Goal: Task Accomplishment & Management: Manage account settings

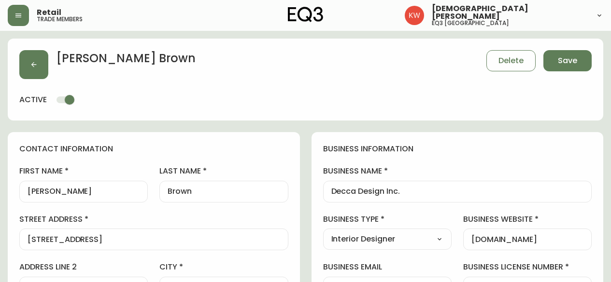
select select "AB"
select select "CA"
select select "CA_EN"
select select "Other"
select select "Interior Designer"
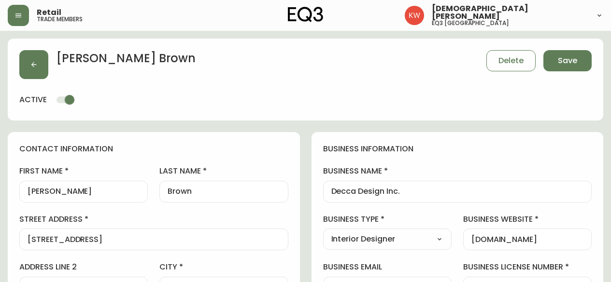
select select "cjw10z96m00006gs08l3o91tv"
select select "false"
click at [30, 67] on icon "button" at bounding box center [34, 65] width 8 height 8
click at [581, 56] on button "Save" at bounding box center [567, 60] width 48 height 21
select select
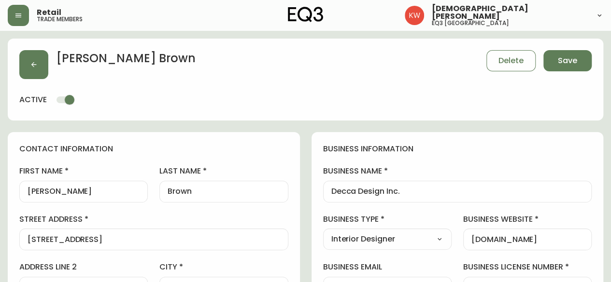
type input "Other"
select select "Other"
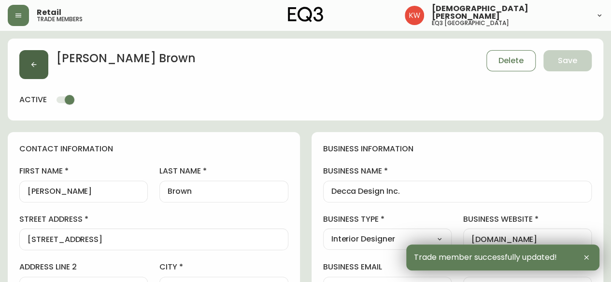
click at [29, 61] on button "button" at bounding box center [33, 64] width 29 height 29
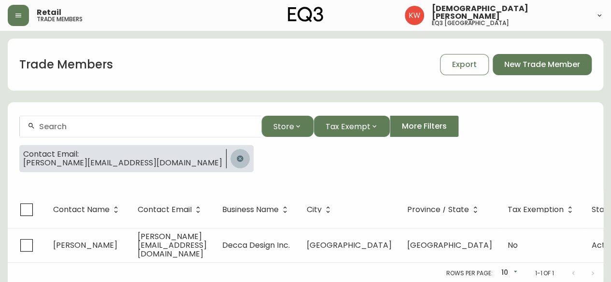
click at [230, 154] on button "button" at bounding box center [239, 158] width 19 height 19
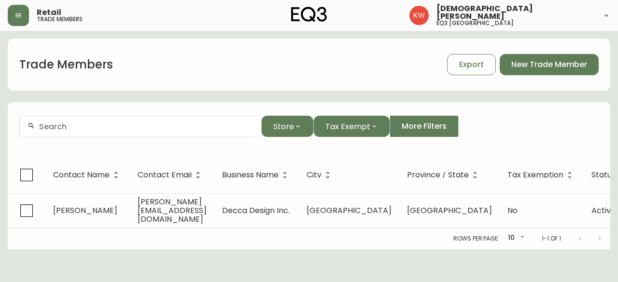
click at [127, 119] on div at bounding box center [140, 127] width 241 height 22
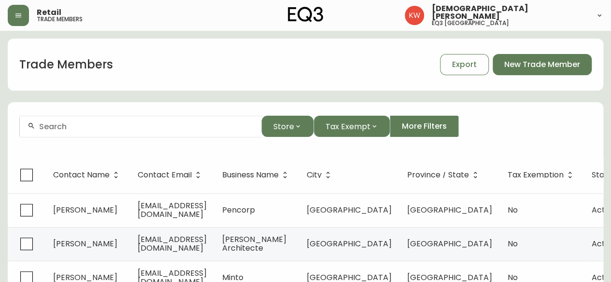
click at [147, 133] on div at bounding box center [140, 127] width 241 height 22
paste input "[EMAIL_ADDRESS][DOMAIN_NAME]"
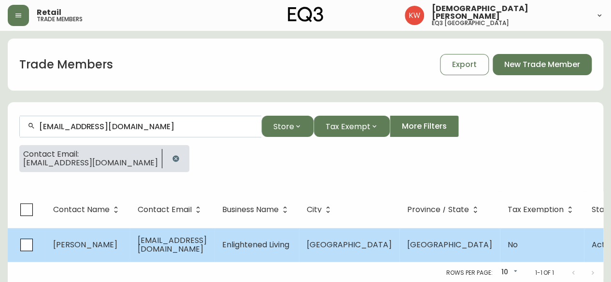
type input "[EMAIL_ADDRESS][DOMAIN_NAME]"
click at [107, 241] on span "[PERSON_NAME]" at bounding box center [85, 245] width 64 height 11
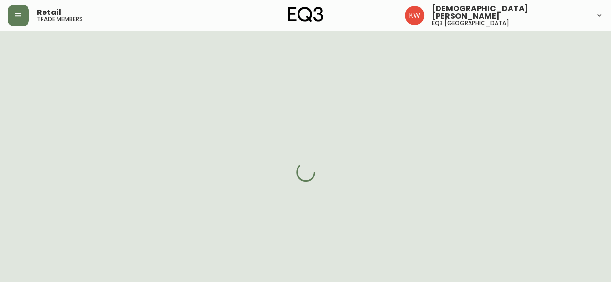
select select "AB"
select select "CA"
select select "CA_EN"
select select "Other"
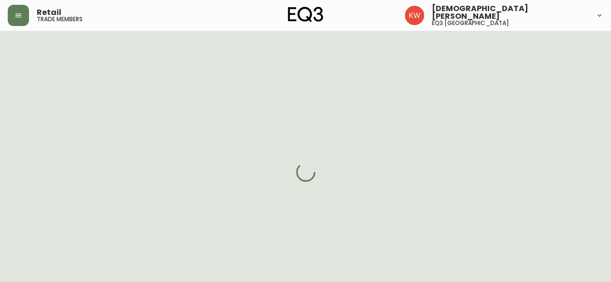
select select "false"
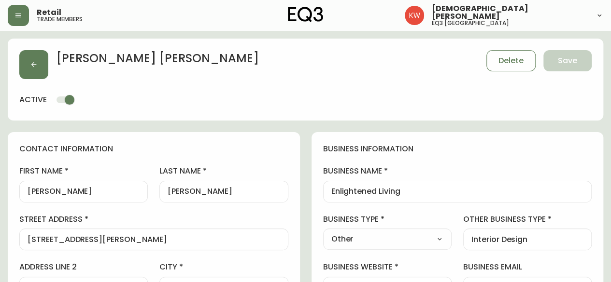
type input "EQ3 [GEOGRAPHIC_DATA]"
select select "cjw10z96m00006gs08l3o91tv"
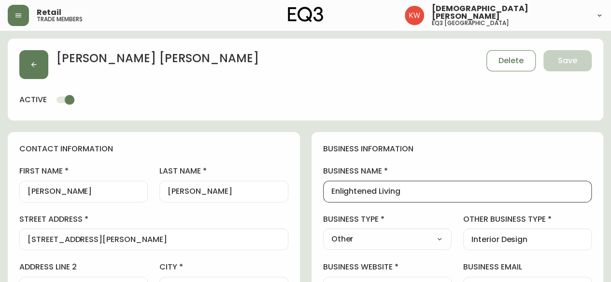
drag, startPoint x: 409, startPoint y: 187, endPoint x: 323, endPoint y: 191, distance: 87.0
click at [323, 191] on div "Enlightened Living" at bounding box center [457, 192] width 269 height 22
click at [434, 237] on select "Select Interior Designer Architect Home Builder Contractor Real Estate Agent Ho…" at bounding box center [387, 239] width 128 height 14
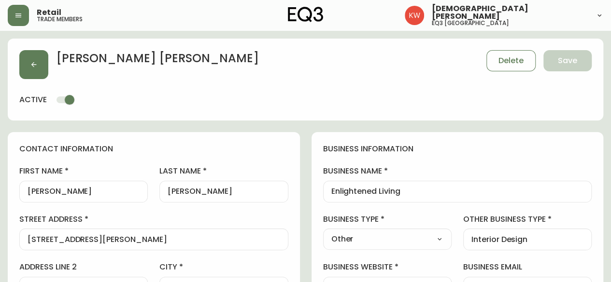
select select "Interior Designer"
click at [323, 232] on select "Select Interior Designer Architect Home Builder Contractor Real Estate Agent Ho…" at bounding box center [387, 239] width 128 height 14
type input "Interior Designer"
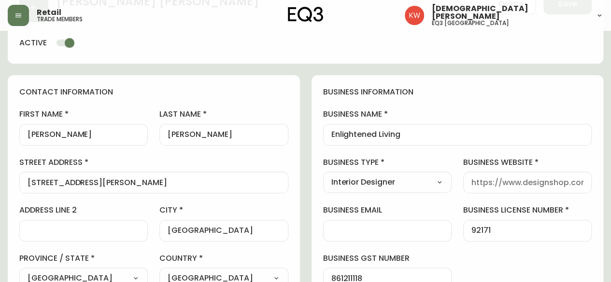
scroll to position [97, 0]
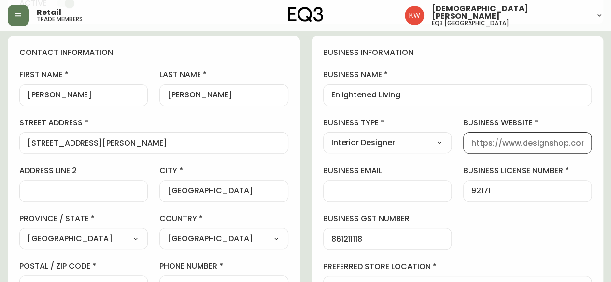
click at [520, 147] on input "business website" at bounding box center [527, 143] width 112 height 9
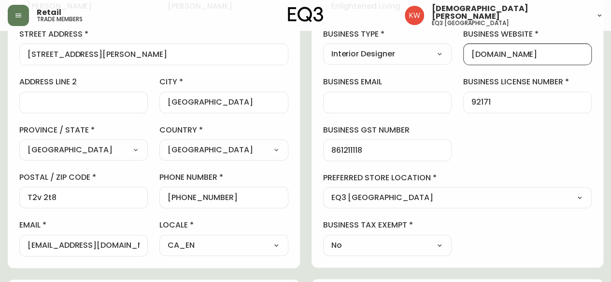
scroll to position [193, 0]
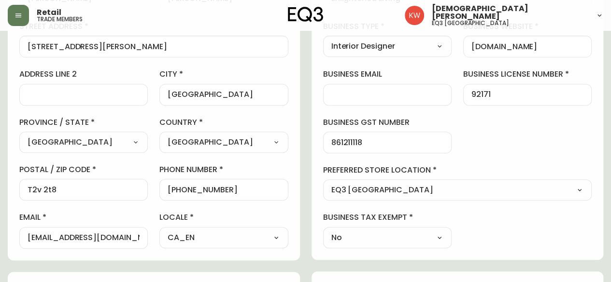
click at [563, 52] on div "[DOMAIN_NAME]" at bounding box center [527, 47] width 128 height 22
drag, startPoint x: 555, startPoint y: 49, endPoint x: 447, endPoint y: 45, distance: 108.2
click at [447, 45] on div "business information business name Enlightened Living business type Interior De…" at bounding box center [457, 99] width 292 height 321
paste input "nlightenedlivingdesign"
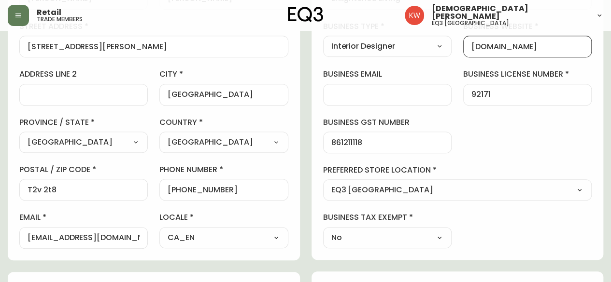
type input "[DOMAIN_NAME]"
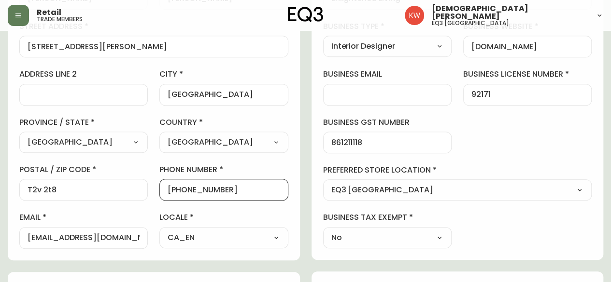
drag, startPoint x: 226, startPoint y: 189, endPoint x: 190, endPoint y: 188, distance: 36.7
click at [190, 188] on input "[PHONE_NUMBER]" at bounding box center [224, 189] width 112 height 9
type input "[PHONE_NUMBER]"
click at [277, 165] on label "phone number" at bounding box center [223, 170] width 128 height 11
click at [277, 185] on input "[PHONE_NUMBER]" at bounding box center [224, 189] width 112 height 9
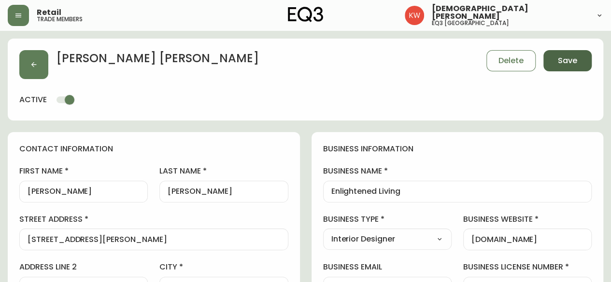
click at [566, 54] on button "Save" at bounding box center [567, 60] width 48 height 21
select select
type input "Other"
select select "Other"
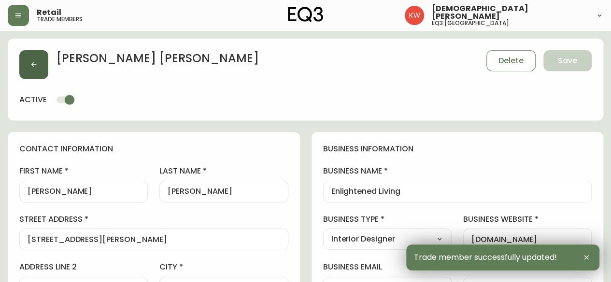
click at [38, 56] on button "button" at bounding box center [33, 64] width 29 height 29
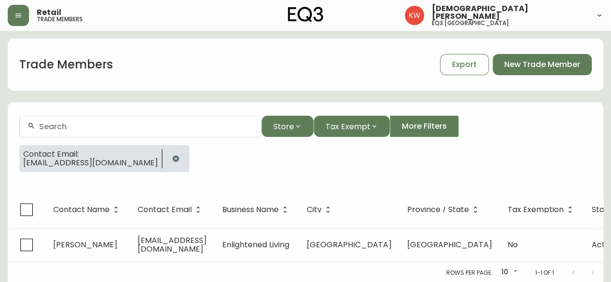
click at [78, 127] on input "text" at bounding box center [146, 126] width 214 height 9
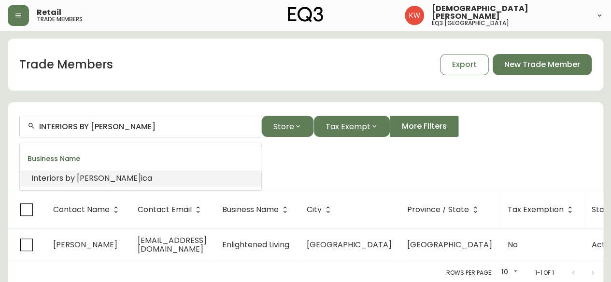
click at [89, 178] on span "[PERSON_NAME]" at bounding box center [109, 178] width 64 height 11
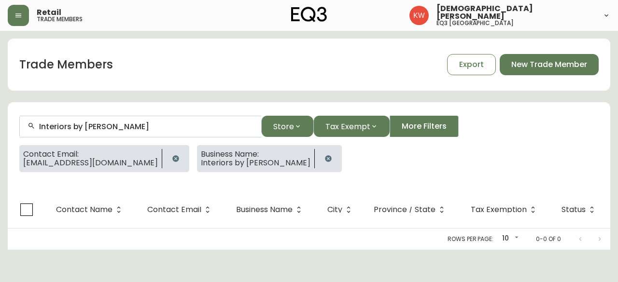
type input "Interiors by [PERSON_NAME]"
click at [172, 159] on icon "button" at bounding box center [175, 158] width 6 height 6
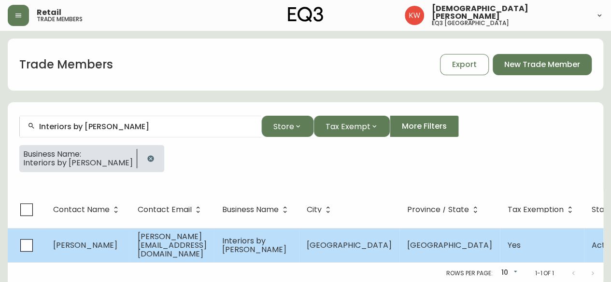
click at [150, 241] on span "[PERSON_NAME][EMAIL_ADDRESS][DOMAIN_NAME]" at bounding box center [172, 245] width 69 height 28
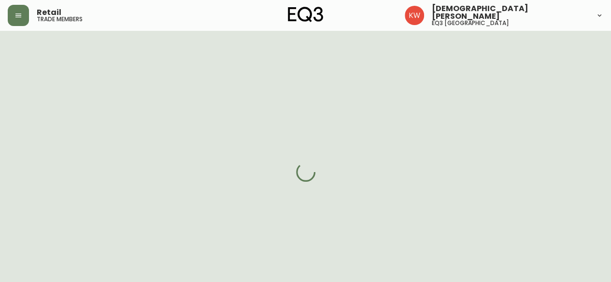
select select "AB"
select select "CA"
select select "CA_EN"
select select "Other"
select select "Interior Designer"
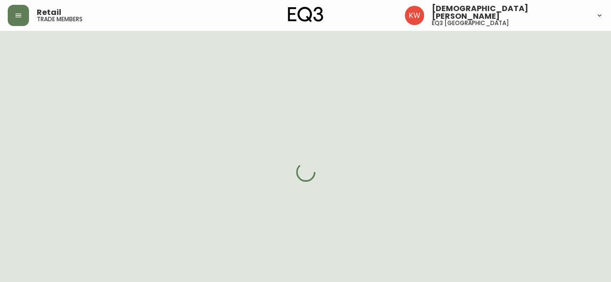
select select "cjw10z96m00006gs08l3o91tv"
select select "true"
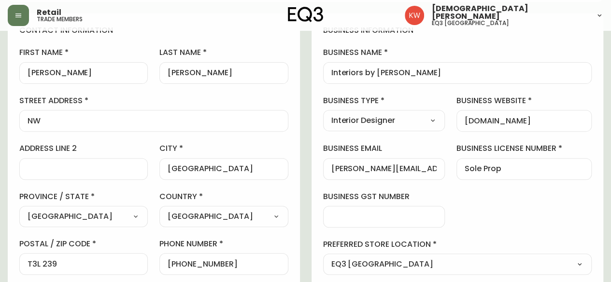
scroll to position [145, 0]
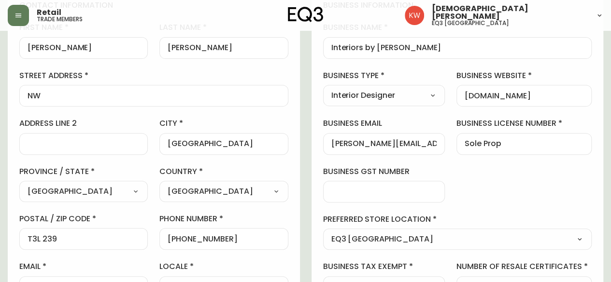
click at [331, 143] on input "[PERSON_NAME][EMAIL_ADDRESS][DOMAIN_NAME]" at bounding box center [384, 144] width 106 height 9
drag, startPoint x: 330, startPoint y: 144, endPoint x: 401, endPoint y: 146, distance: 71.0
click at [401, 146] on div "[PERSON_NAME][EMAIL_ADDRESS][DOMAIN_NAME]" at bounding box center [384, 144] width 122 height 22
drag, startPoint x: 330, startPoint y: 143, endPoint x: 357, endPoint y: 156, distance: 30.0
click at [443, 147] on div "[PERSON_NAME][EMAIL_ADDRESS][DOMAIN_NAME]" at bounding box center [384, 144] width 122 height 22
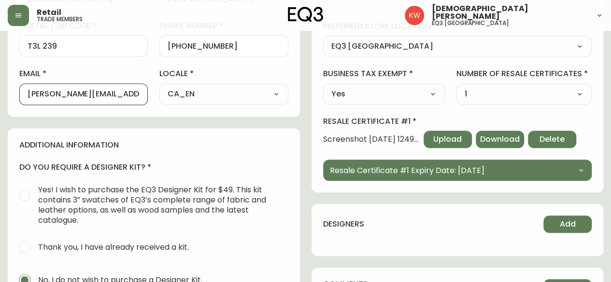
scroll to position [0, 2]
drag, startPoint x: 27, startPoint y: 95, endPoint x: 144, endPoint y: 103, distance: 117.1
click at [144, 103] on div "[PERSON_NAME][EMAIL_ADDRESS][DOMAIN_NAME]" at bounding box center [83, 95] width 128 height 22
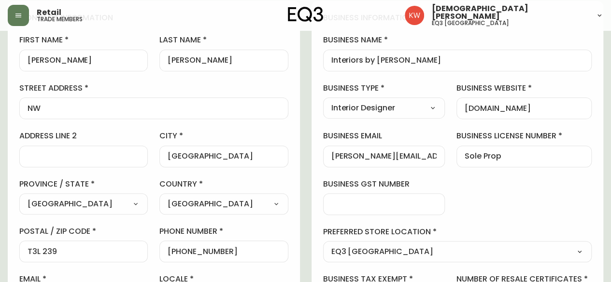
scroll to position [0, 0]
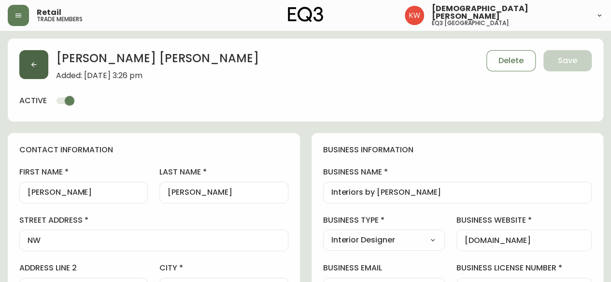
click at [33, 61] on icon "button" at bounding box center [34, 65] width 8 height 8
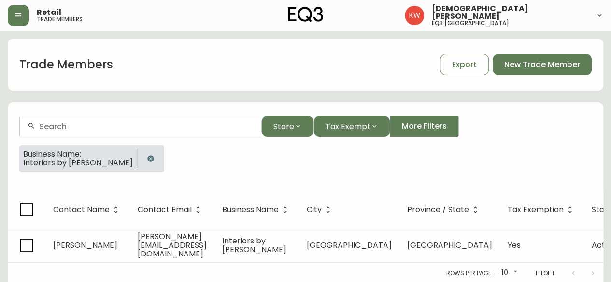
click at [147, 157] on icon "button" at bounding box center [151, 159] width 8 height 8
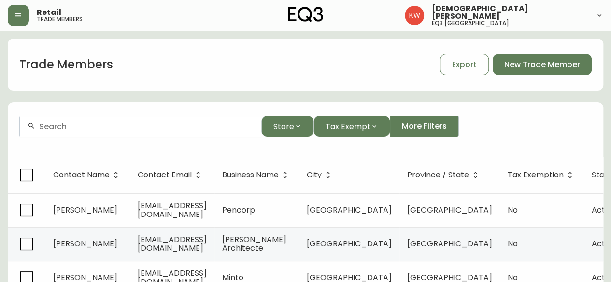
click at [198, 124] on input "text" at bounding box center [146, 126] width 214 height 9
paste input "[PERSON_NAME][EMAIL_ADDRESS][DOMAIN_NAME]"
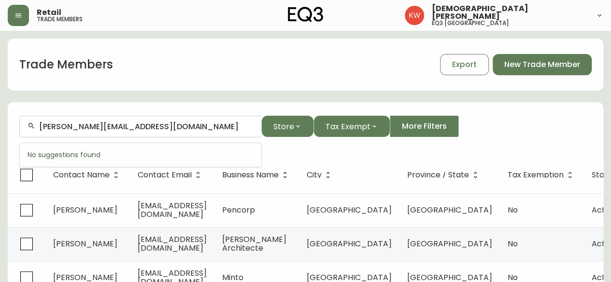
type input "[PERSON_NAME][EMAIL_ADDRESS][DOMAIN_NAME]"
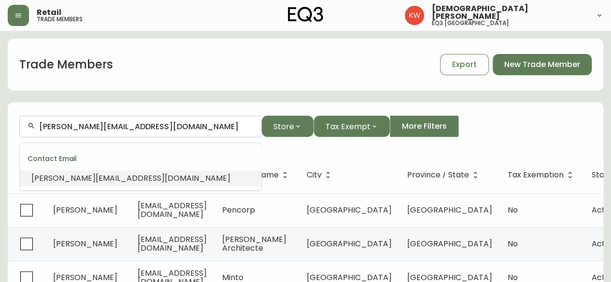
click at [88, 176] on span "[PERSON_NAME][EMAIL_ADDRESS][DOMAIN_NAME]" at bounding box center [130, 178] width 199 height 11
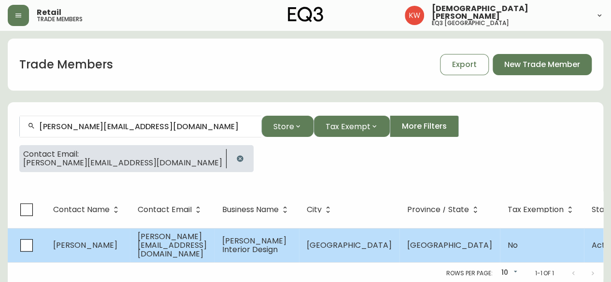
click at [155, 236] on td "[PERSON_NAME][EMAIL_ADDRESS][DOMAIN_NAME]" at bounding box center [172, 245] width 85 height 34
select select "AB"
select select "CA"
select select "CA_EN"
select select "Other"
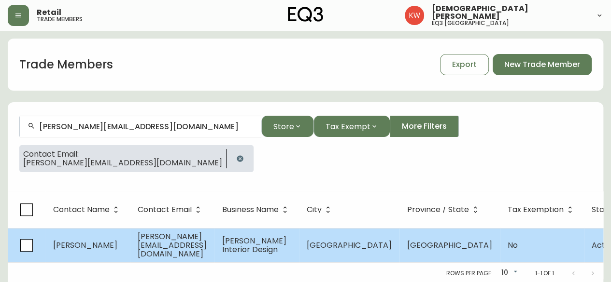
select select "Interior Designer"
select select "false"
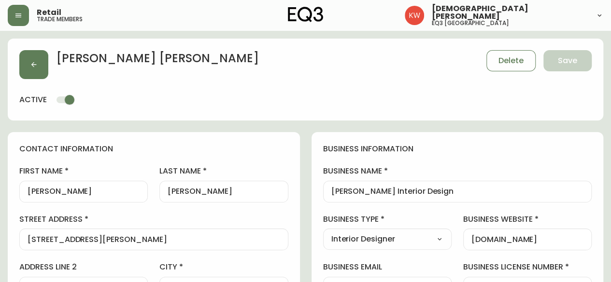
type input "EQ3 [GEOGRAPHIC_DATA]"
select select "cjw10z96m00006gs08l3o91tv"
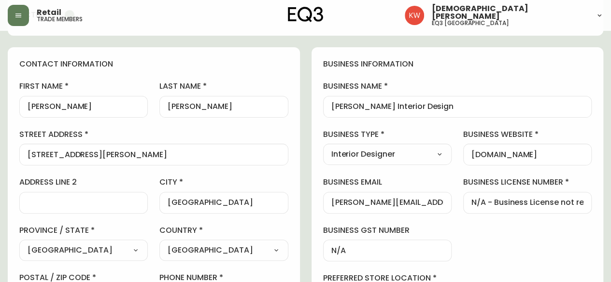
scroll to position [97, 0]
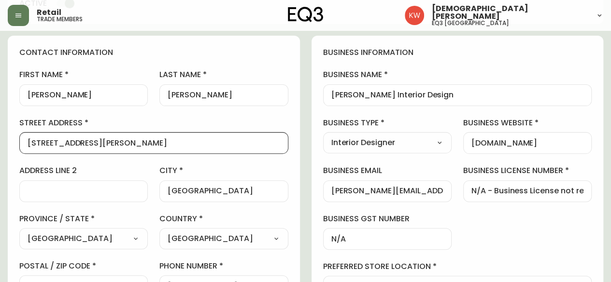
drag, startPoint x: 50, startPoint y: 141, endPoint x: 27, endPoint y: 138, distance: 23.8
click at [27, 138] on div "[STREET_ADDRESS][PERSON_NAME]" at bounding box center [153, 143] width 269 height 22
drag, startPoint x: 101, startPoint y: 143, endPoint x: 85, endPoint y: 142, distance: 16.5
click at [85, 142] on input "[STREET_ADDRESS][PERSON_NAME]" at bounding box center [154, 143] width 253 height 9
click at [84, 142] on input "[STREET_ADDRESS][PERSON_NAME]" at bounding box center [154, 143] width 253 height 9
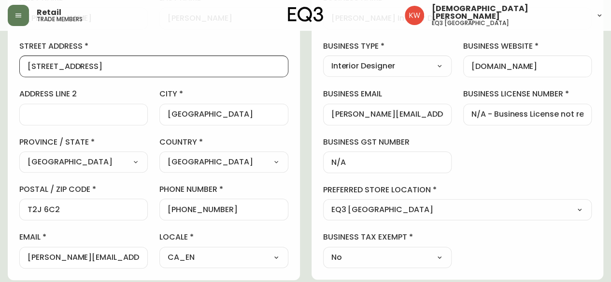
scroll to position [241, 0]
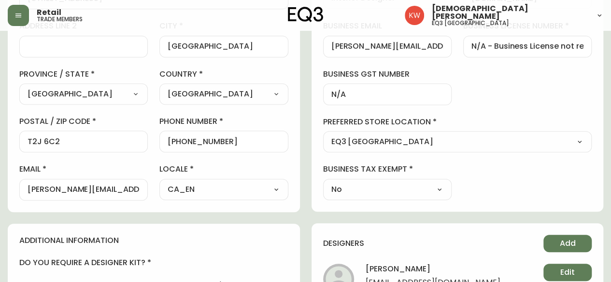
type input "[STREET_ADDRESS]"
drag, startPoint x: 67, startPoint y: 142, endPoint x: 44, endPoint y: 143, distance: 22.2
click at [44, 143] on input "T2J 6C2" at bounding box center [84, 141] width 112 height 9
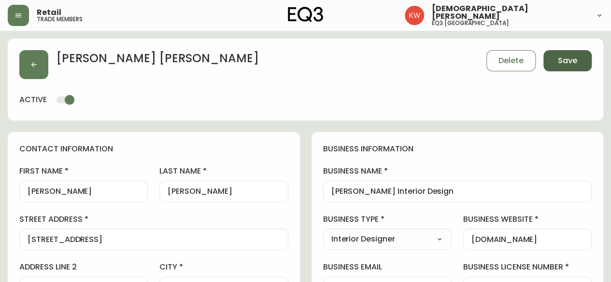
type input "T2J 5S3"
click at [574, 63] on span "Save" at bounding box center [567, 61] width 19 height 11
select select
type input "Other"
select select "Other"
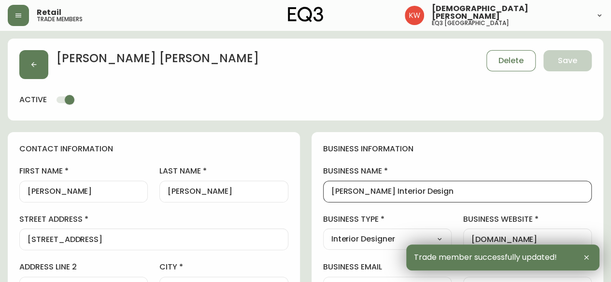
drag, startPoint x: 475, startPoint y: 193, endPoint x: 321, endPoint y: 205, distance: 154.5
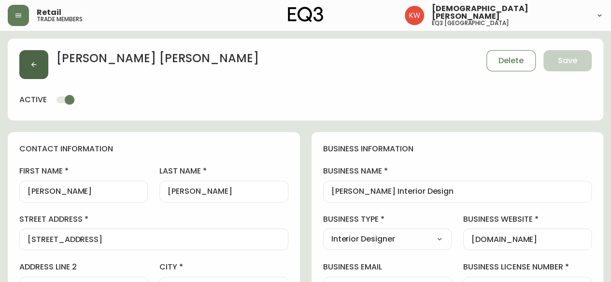
click at [39, 68] on button "button" at bounding box center [33, 64] width 29 height 29
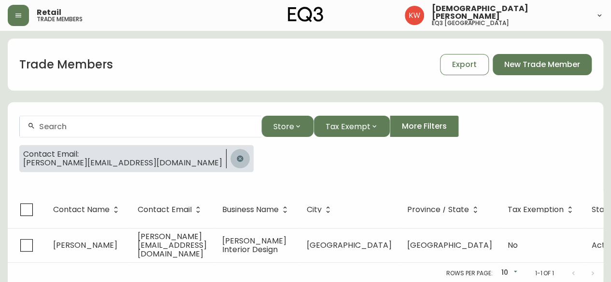
click at [236, 159] on icon "button" at bounding box center [240, 159] width 8 height 8
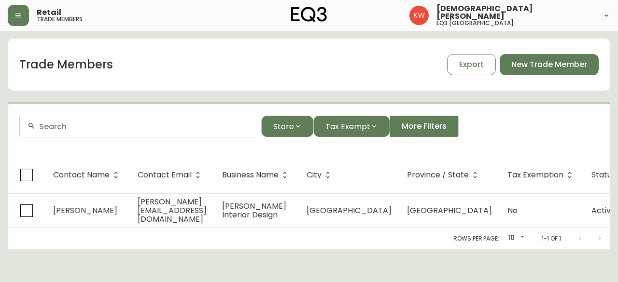
click at [111, 131] on div at bounding box center [140, 127] width 241 height 22
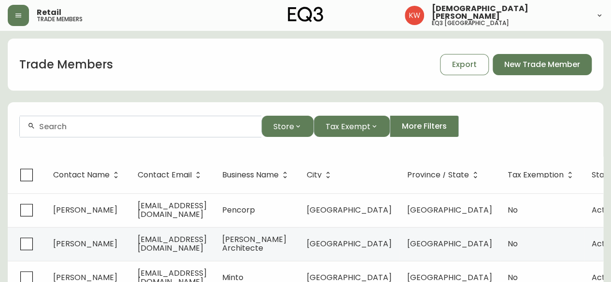
paste input "[PERSON_NAME][EMAIL_ADDRESS][DOMAIN_NAME]"
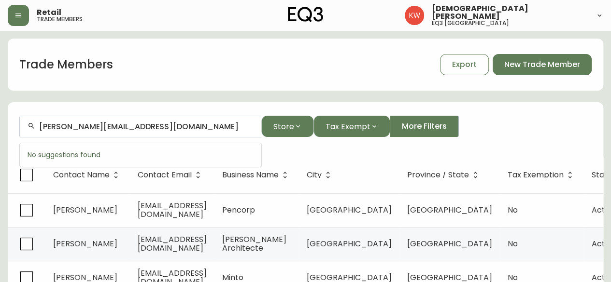
drag, startPoint x: 171, startPoint y: 127, endPoint x: 17, endPoint y: 122, distance: 154.1
click at [17, 122] on form "[PERSON_NAME][EMAIL_ADDRESS][DOMAIN_NAME] Store Tax Exempt More Filters" at bounding box center [305, 130] width 595 height 53
paste input "info"
type input "[EMAIL_ADDRESS][DOMAIN_NAME]"
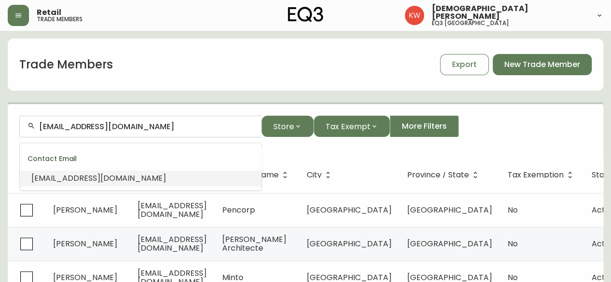
click at [99, 183] on div "[EMAIL_ADDRESS][DOMAIN_NAME]" at bounding box center [98, 178] width 135 height 11
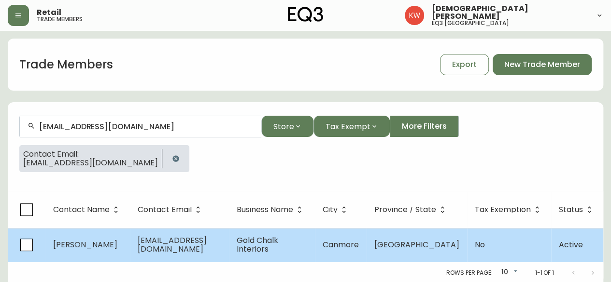
click at [260, 246] on td "Gold Chalk Interiors" at bounding box center [272, 245] width 86 height 34
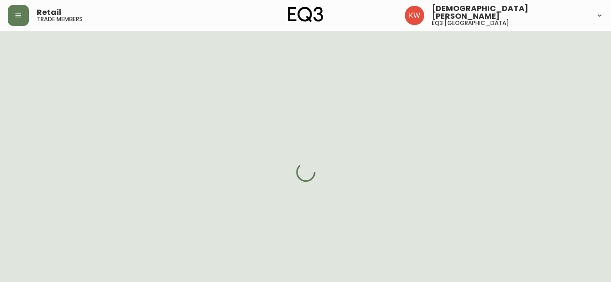
select select "AB"
select select "CA"
select select "CA_EN"
select select "Advertisement"
select select "Interior Designer"
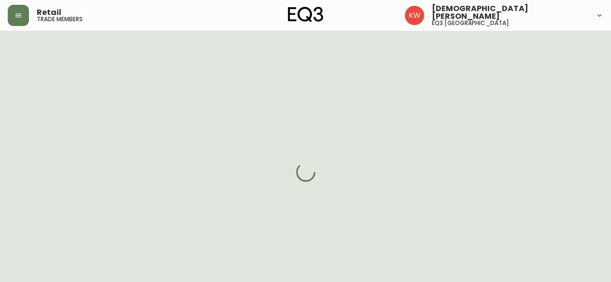
select select "cjw10z96m00006gs08l3o91tv"
select select "false"
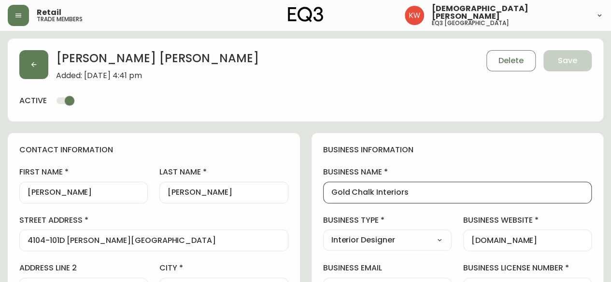
drag, startPoint x: 425, startPoint y: 194, endPoint x: 298, endPoint y: 203, distance: 126.8
click at [42, 68] on button "button" at bounding box center [33, 64] width 29 height 29
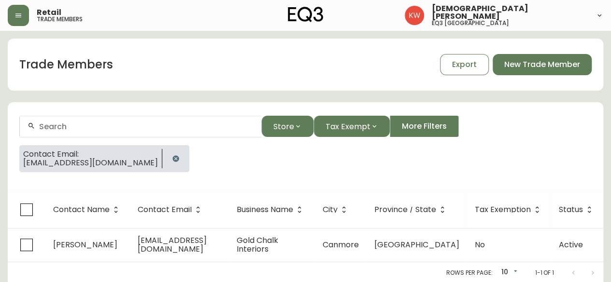
click at [172, 158] on icon "button" at bounding box center [175, 158] width 6 height 6
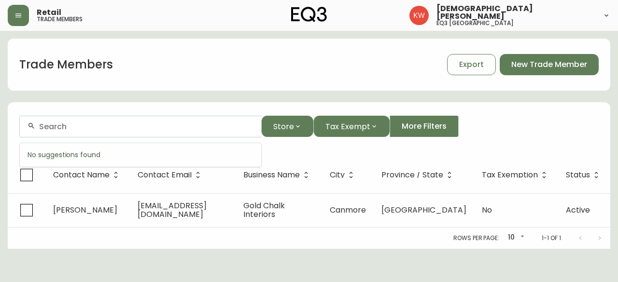
click at [130, 129] on input "text" at bounding box center [146, 126] width 214 height 9
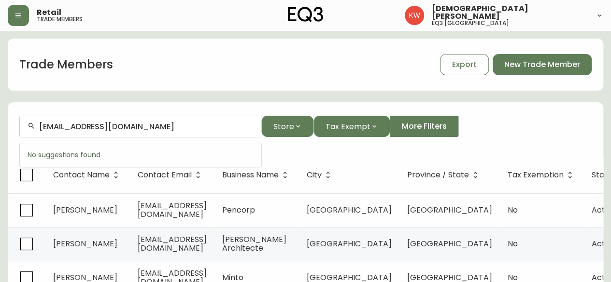
type input "[EMAIL_ADDRESS][DOMAIN_NAME]"
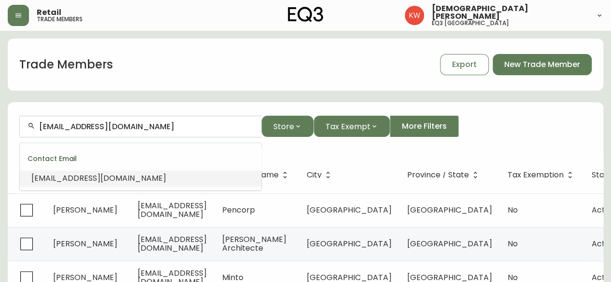
click at [110, 182] on span "[EMAIL_ADDRESS][DOMAIN_NAME]" at bounding box center [98, 178] width 135 height 11
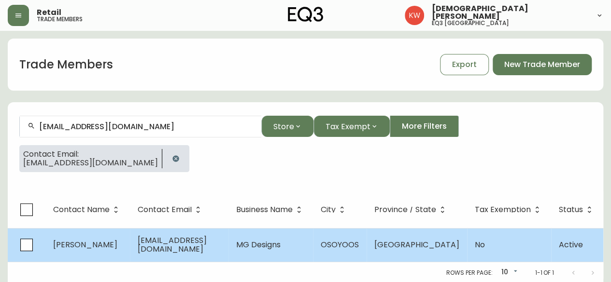
click at [199, 248] on span "[EMAIL_ADDRESS][DOMAIN_NAME]" at bounding box center [172, 245] width 69 height 20
select select "BC"
select select "CA"
select select "CA_EN"
select select "Other"
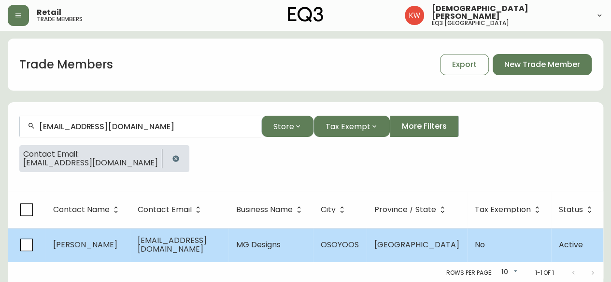
select select "Other"
select select "false"
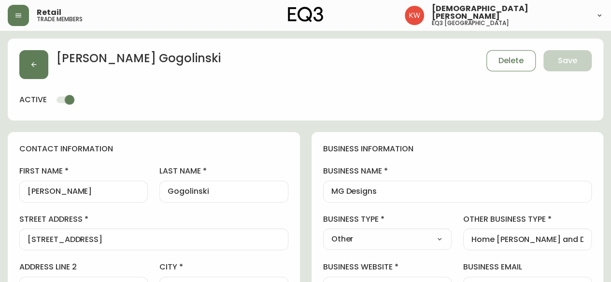
type input "EQ3 [GEOGRAPHIC_DATA]"
select select "cjw10z96m00006gs08l3o91tv"
click at [35, 64] on icon "button" at bounding box center [33, 64] width 5 height 5
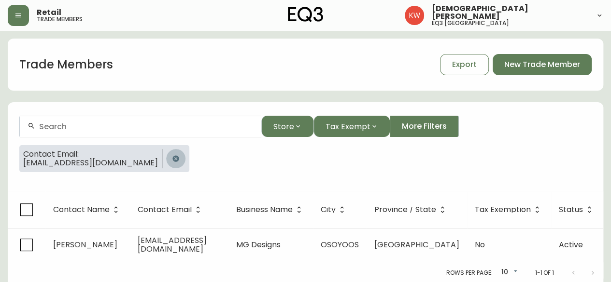
click at [172, 157] on icon "button" at bounding box center [176, 159] width 8 height 8
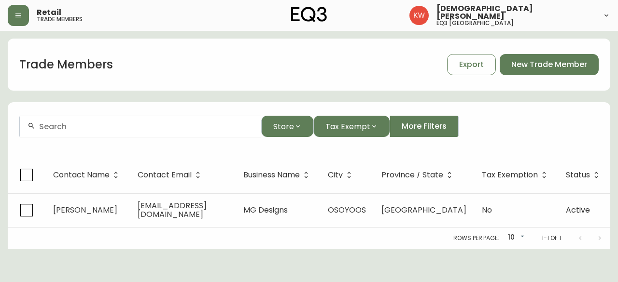
click at [134, 125] on input "text" at bounding box center [146, 126] width 214 height 9
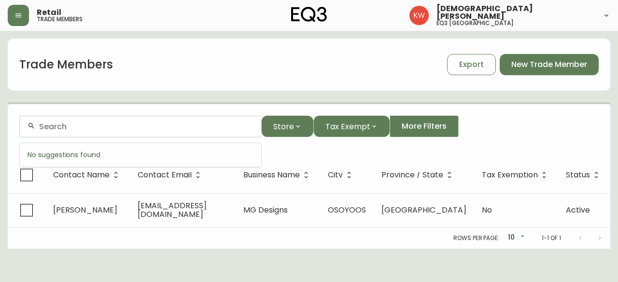
paste input "[EMAIL_ADDRESS][DOMAIN_NAME]"
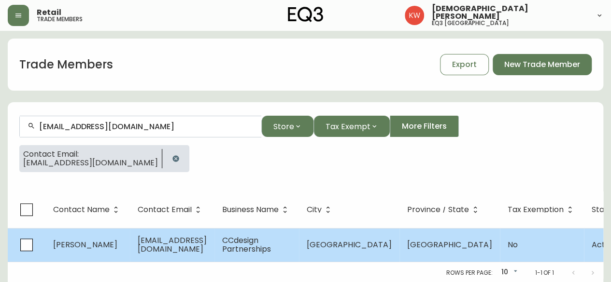
type input "[EMAIL_ADDRESS][DOMAIN_NAME]"
click at [138, 249] on span "[EMAIL_ADDRESS][DOMAIN_NAME]" at bounding box center [172, 245] width 69 height 20
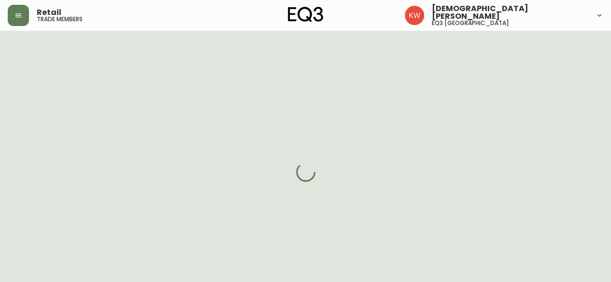
select select "AB"
select select "CA"
select select "CA_EN"
select select "Outreach from a Trade Rep"
select select "Interior Designer"
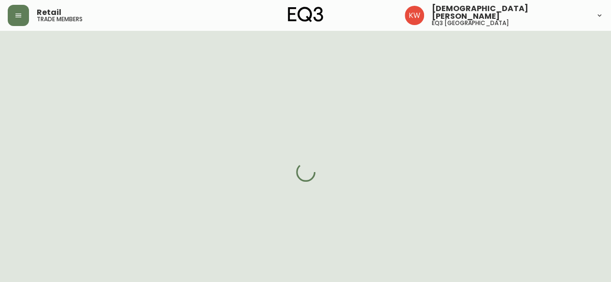
select select "cjw10z96m00006gs08l3o91tv"
select select "false"
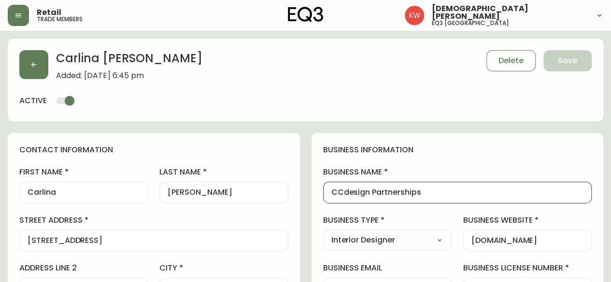
drag, startPoint x: 353, startPoint y: 182, endPoint x: 298, endPoint y: 182, distance: 55.0
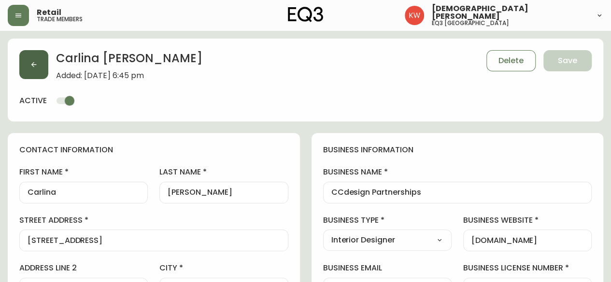
click at [39, 69] on button "button" at bounding box center [33, 64] width 29 height 29
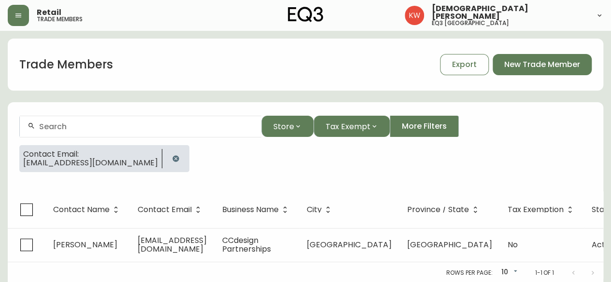
click at [182, 159] on button "button" at bounding box center [175, 158] width 19 height 19
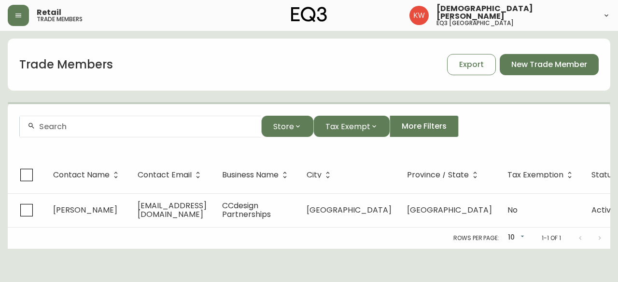
click at [164, 131] on div at bounding box center [140, 127] width 241 height 22
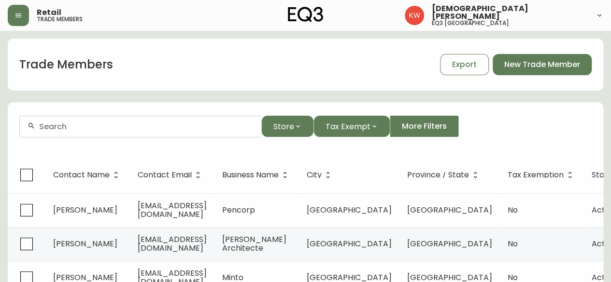
paste input "[EMAIL_ADDRESS][DOMAIN_NAME]"
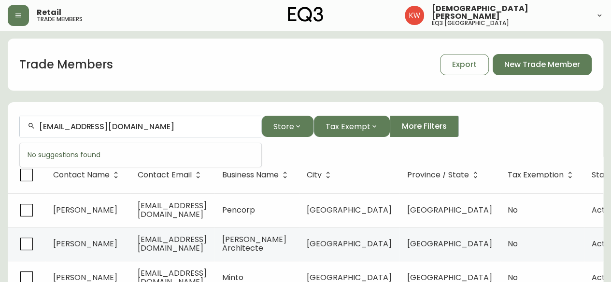
type input "[EMAIL_ADDRESS][DOMAIN_NAME]"
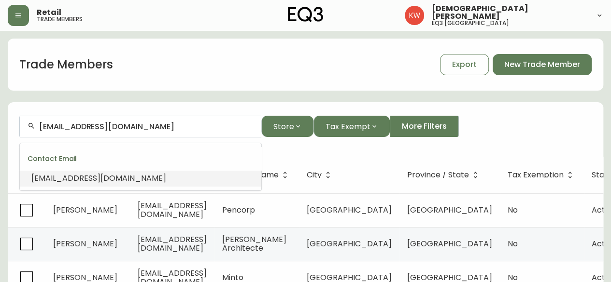
click at [95, 179] on span "[EMAIL_ADDRESS][DOMAIN_NAME]" at bounding box center [98, 178] width 135 height 11
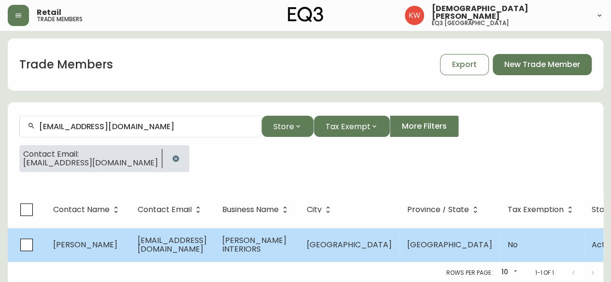
click at [135, 237] on td "[EMAIL_ADDRESS][DOMAIN_NAME]" at bounding box center [172, 245] width 85 height 34
select select "AB"
select select "CA"
select select "CA_EN"
select select "Other"
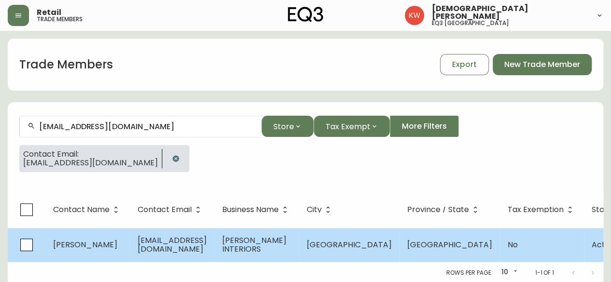
select select "Interior Designer"
select select "false"
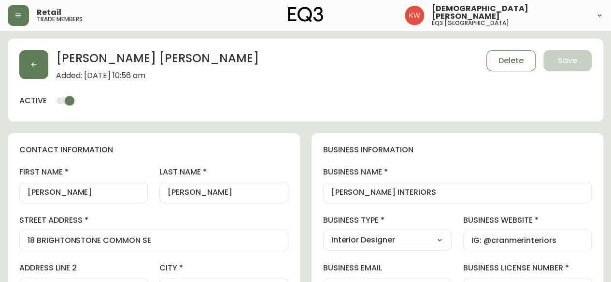
type input "EQ3 [GEOGRAPHIC_DATA]"
select select "cjw10z96m00006gs08l3o91tv"
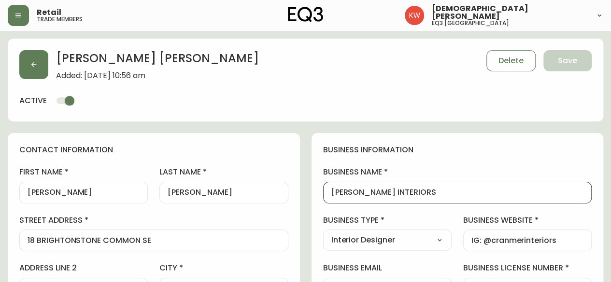
drag, startPoint x: 422, startPoint y: 194, endPoint x: 301, endPoint y: 194, distance: 121.2
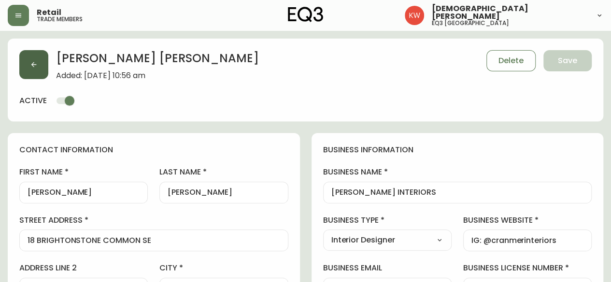
click at [38, 64] on button "button" at bounding box center [33, 64] width 29 height 29
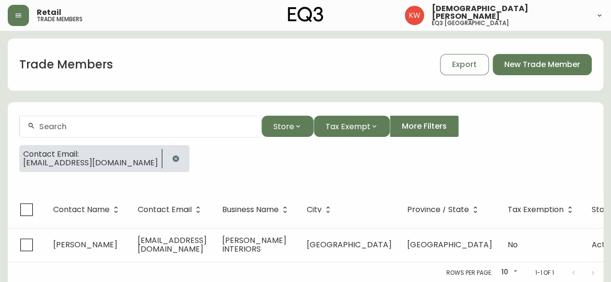
click at [172, 155] on icon "button" at bounding box center [176, 159] width 8 height 8
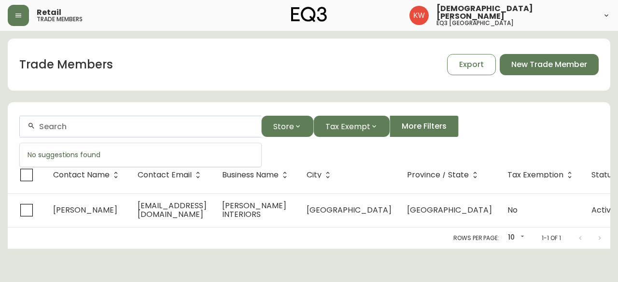
click at [146, 128] on input "text" at bounding box center [146, 126] width 214 height 9
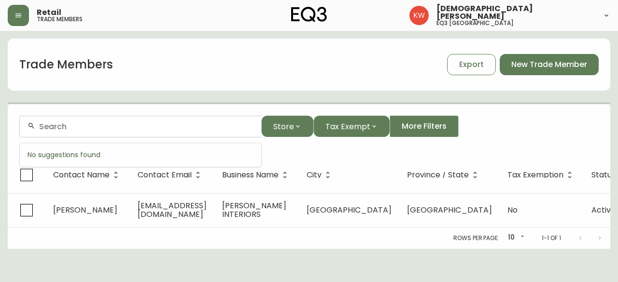
paste input "[EMAIL_ADDRESS][PERSON_NAME][DOMAIN_NAME]"
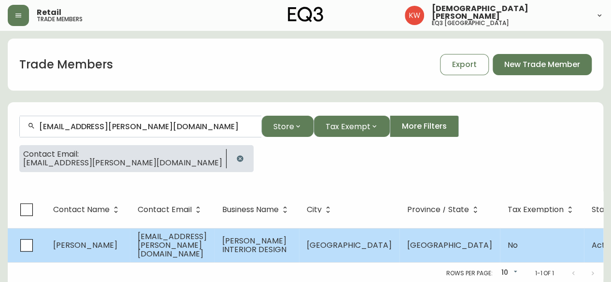
type input "[EMAIL_ADDRESS][PERSON_NAME][DOMAIN_NAME]"
click at [164, 242] on span "[EMAIL_ADDRESS][PERSON_NAME][DOMAIN_NAME]" at bounding box center [172, 245] width 69 height 28
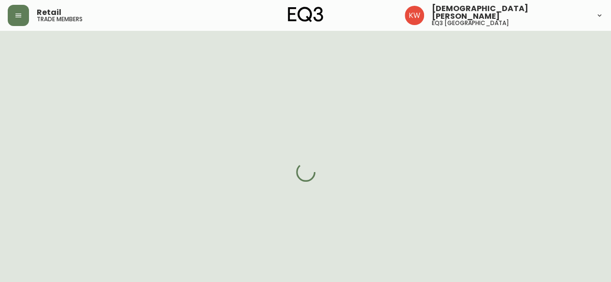
select select "AB"
select select "CA"
select select "CA_EN"
select select "Other"
select select "Interior Designer"
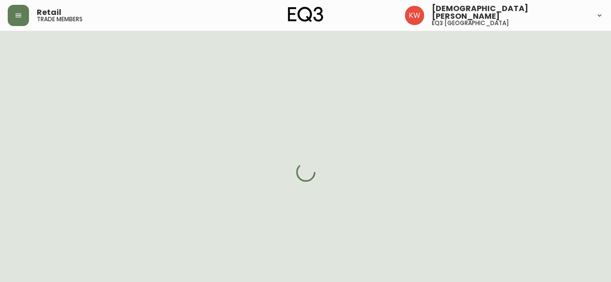
select select "cjw10z96m00006gs08l3o91tv"
select select "false"
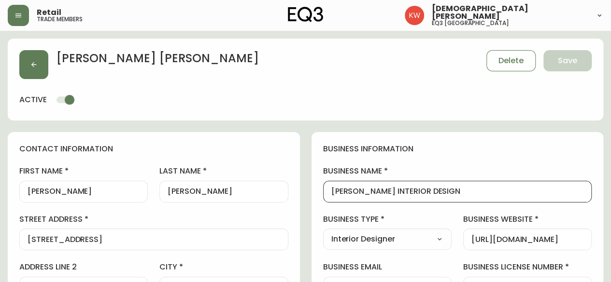
drag, startPoint x: 478, startPoint y: 192, endPoint x: 302, endPoint y: 191, distance: 175.3
click at [31, 58] on button "button" at bounding box center [33, 64] width 29 height 29
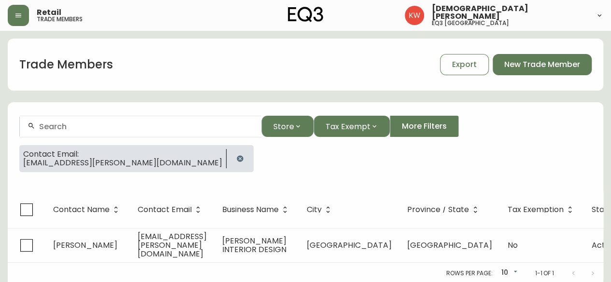
click at [124, 128] on input "text" at bounding box center [146, 126] width 214 height 9
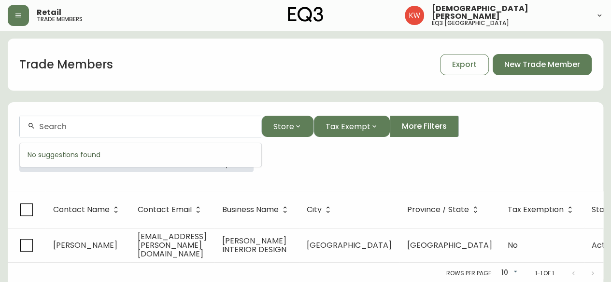
paste input "[PERSON_NAME][DOMAIN_NAME][EMAIL_ADDRESS][PERSON_NAME][DOMAIN_NAME]"
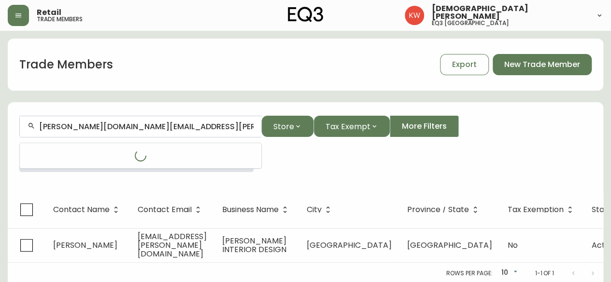
type input "[PERSON_NAME][DOMAIN_NAME][EMAIL_ADDRESS][PERSON_NAME][DOMAIN_NAME]"
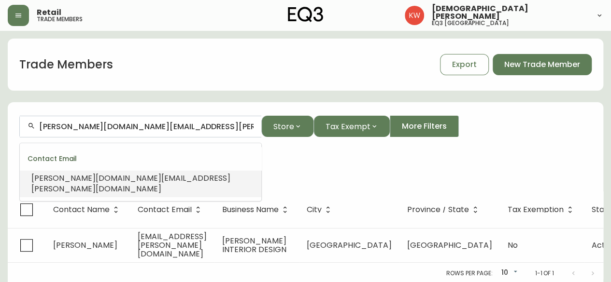
click at [127, 178] on span "[PERSON_NAME][DOMAIN_NAME][EMAIL_ADDRESS][PERSON_NAME][DOMAIN_NAME]" at bounding box center [130, 184] width 199 height 22
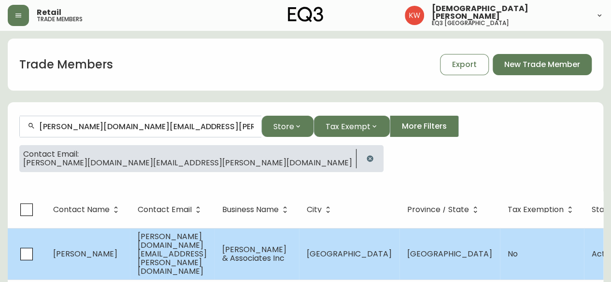
click at [154, 244] on span "[PERSON_NAME][DOMAIN_NAME][EMAIL_ADDRESS][PERSON_NAME][DOMAIN_NAME]" at bounding box center [172, 254] width 69 height 46
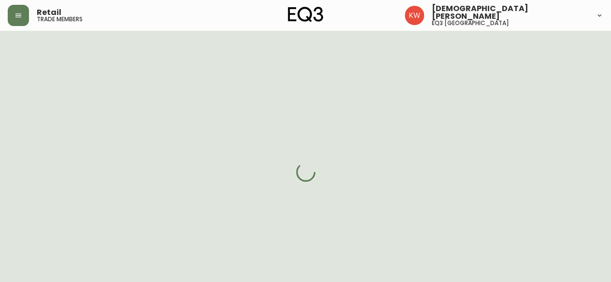
select select "AB"
select select "CA"
select select "CA_EN"
select select "Other"
select select "Interior Designer"
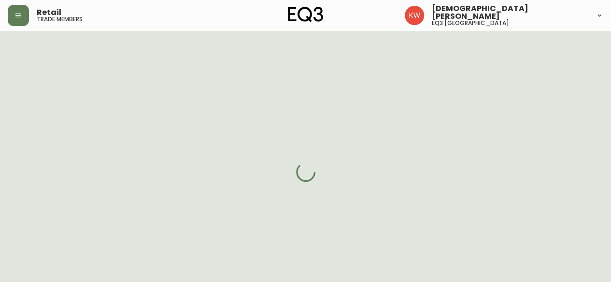
select select "cjw10z96m00006gs08l3o91tv"
select select "false"
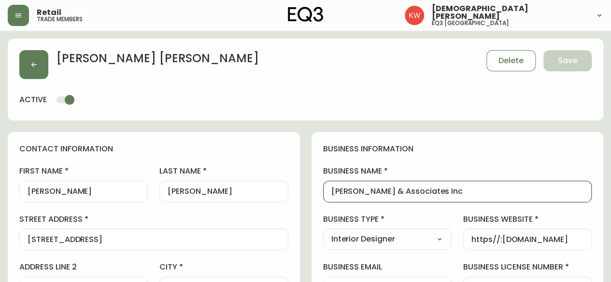
drag, startPoint x: 466, startPoint y: 193, endPoint x: 319, endPoint y: 189, distance: 147.8
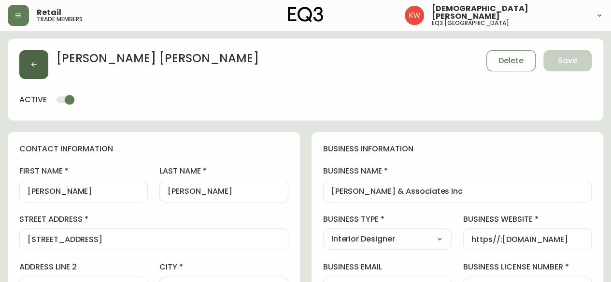
click at [40, 65] on button "button" at bounding box center [33, 64] width 29 height 29
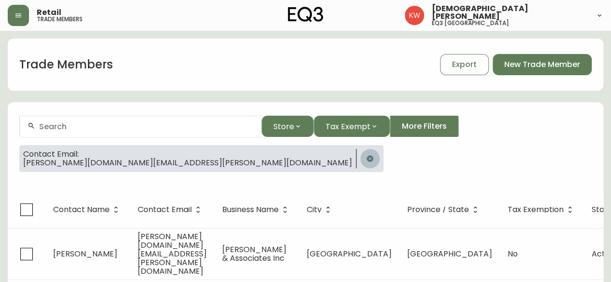
drag, startPoint x: 146, startPoint y: 159, endPoint x: 142, endPoint y: 154, distance: 6.6
click at [366, 159] on icon "button" at bounding box center [370, 159] width 8 height 8
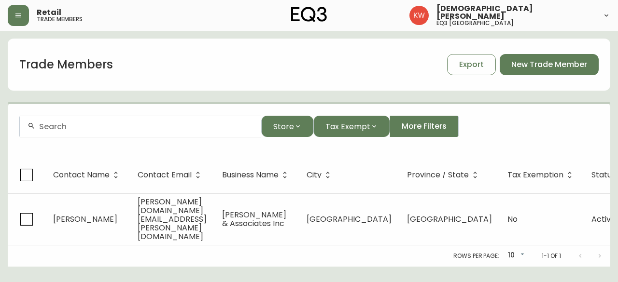
click at [132, 132] on div at bounding box center [140, 127] width 241 height 22
paste input "[EMAIL_ADDRESS][PERSON_NAME][DOMAIN_NAME]"
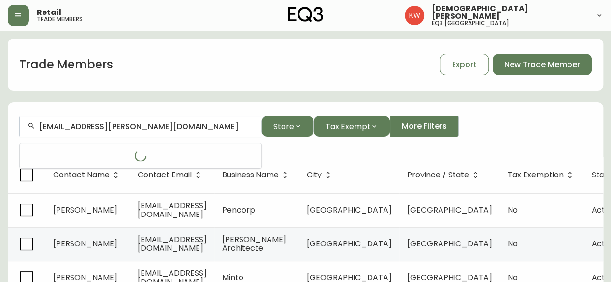
type input "[EMAIL_ADDRESS][PERSON_NAME][DOMAIN_NAME]"
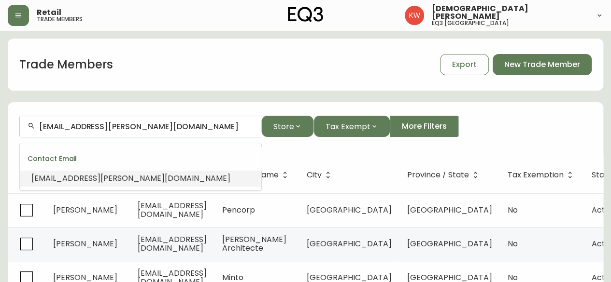
click at [155, 178] on li "[EMAIL_ADDRESS][PERSON_NAME][DOMAIN_NAME]" at bounding box center [140, 178] width 241 height 16
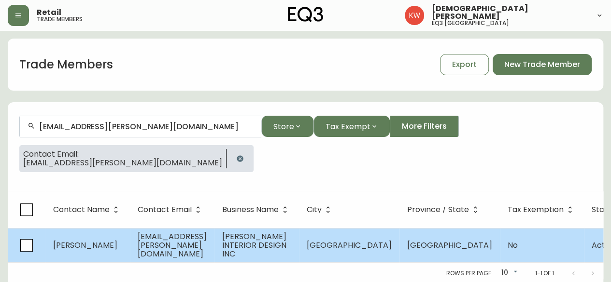
click at [171, 243] on span "[EMAIL_ADDRESS][PERSON_NAME][DOMAIN_NAME]" at bounding box center [172, 245] width 69 height 28
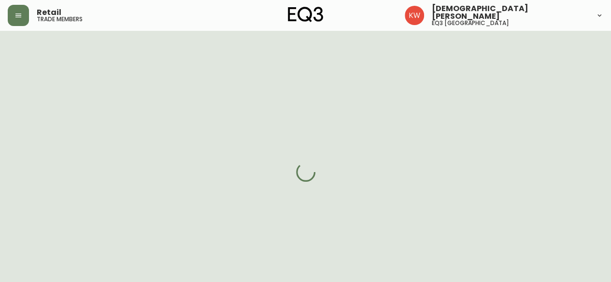
select select "AB"
select select "CA"
select select "CA_EN"
select select "Other"
select select "Interior Designer"
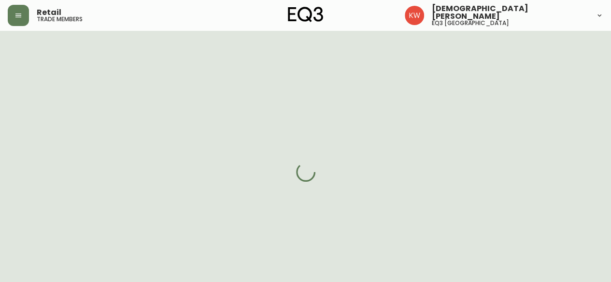
select select "cjw10z96m00006gs08l3o91tv"
select select "false"
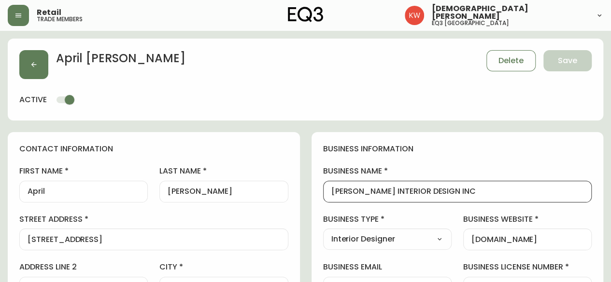
drag, startPoint x: 450, startPoint y: 196, endPoint x: 326, endPoint y: 191, distance: 123.7
click at [326, 191] on div "[PERSON_NAME] INTERIOR DESIGN INC" at bounding box center [457, 192] width 269 height 22
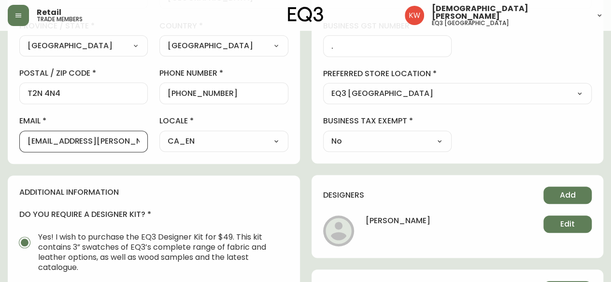
scroll to position [0, 10]
drag, startPoint x: 53, startPoint y: 141, endPoint x: 155, endPoint y: 146, distance: 102.5
click at [155, 146] on div "first name April last name [PERSON_NAME][GEOGRAPHIC_DATA] address [STREET_ADDRE…" at bounding box center [153, 14] width 269 height 276
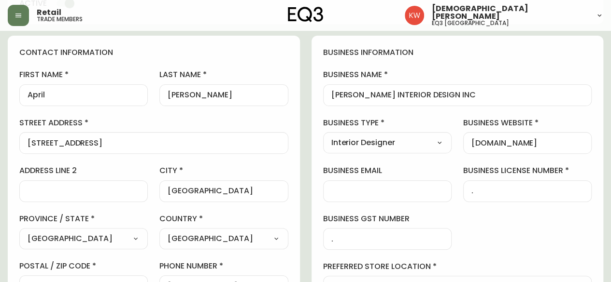
scroll to position [0, 0]
drag, startPoint x: 465, startPoint y: 144, endPoint x: 603, endPoint y: 141, distance: 137.2
click at [548, 143] on input "[DOMAIN_NAME]" at bounding box center [527, 143] width 112 height 9
drag, startPoint x: 548, startPoint y: 143, endPoint x: 473, endPoint y: 139, distance: 75.0
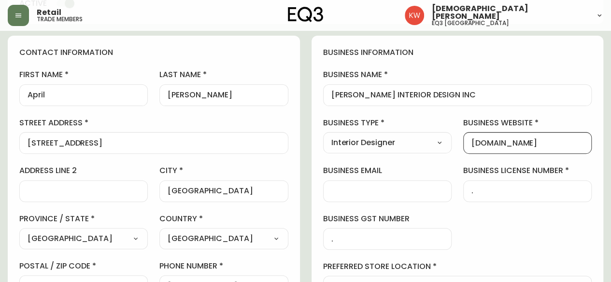
click at [473, 139] on input "[DOMAIN_NAME]" at bounding box center [527, 143] width 112 height 9
paste input "[PERSON_NAME][DOMAIN_NAME]"
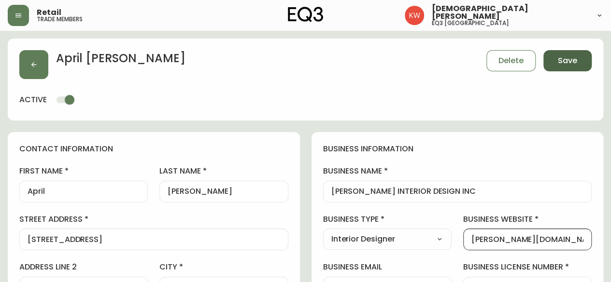
type input "[PERSON_NAME][DOMAIN_NAME]"
click at [574, 61] on span "Save" at bounding box center [567, 61] width 19 height 11
type input "Other"
select select "Other"
